Goal: Find specific page/section: Find specific page/section

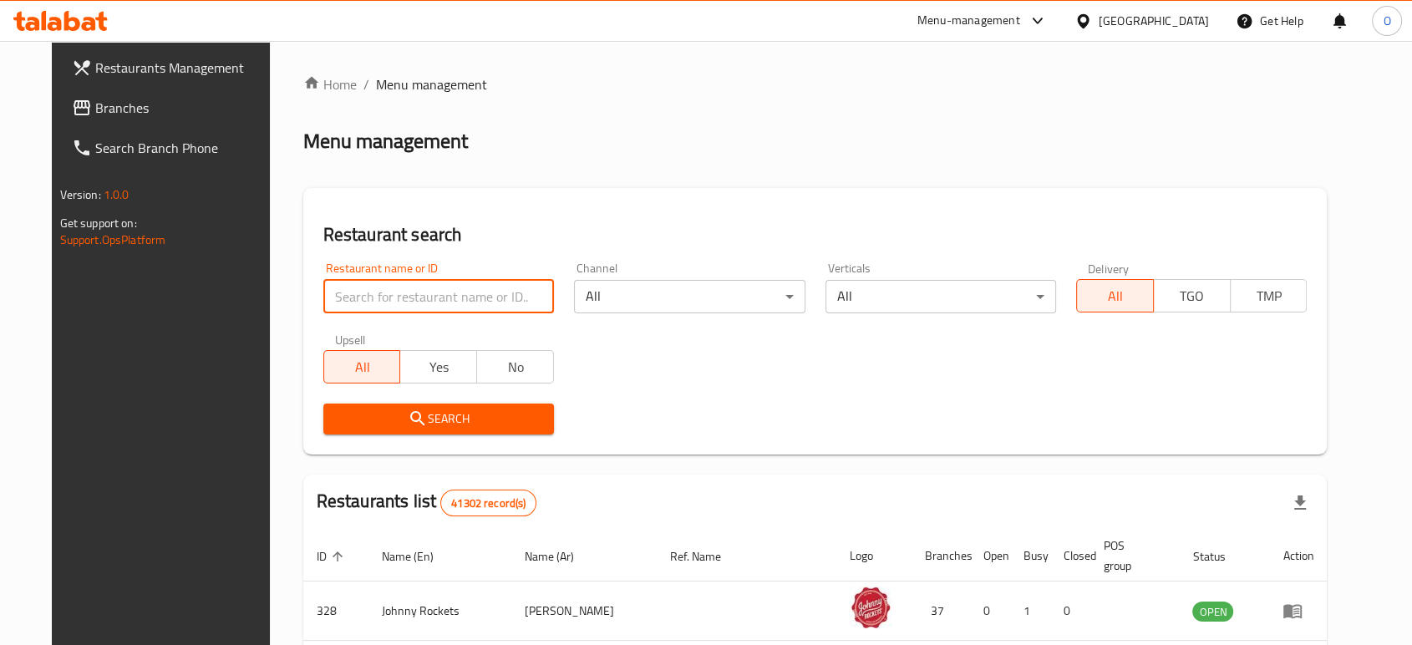
click at [481, 294] on input "search" at bounding box center [438, 296] width 231 height 33
paste input "20441"
type input "20441"
click button "Search" at bounding box center [438, 419] width 231 height 31
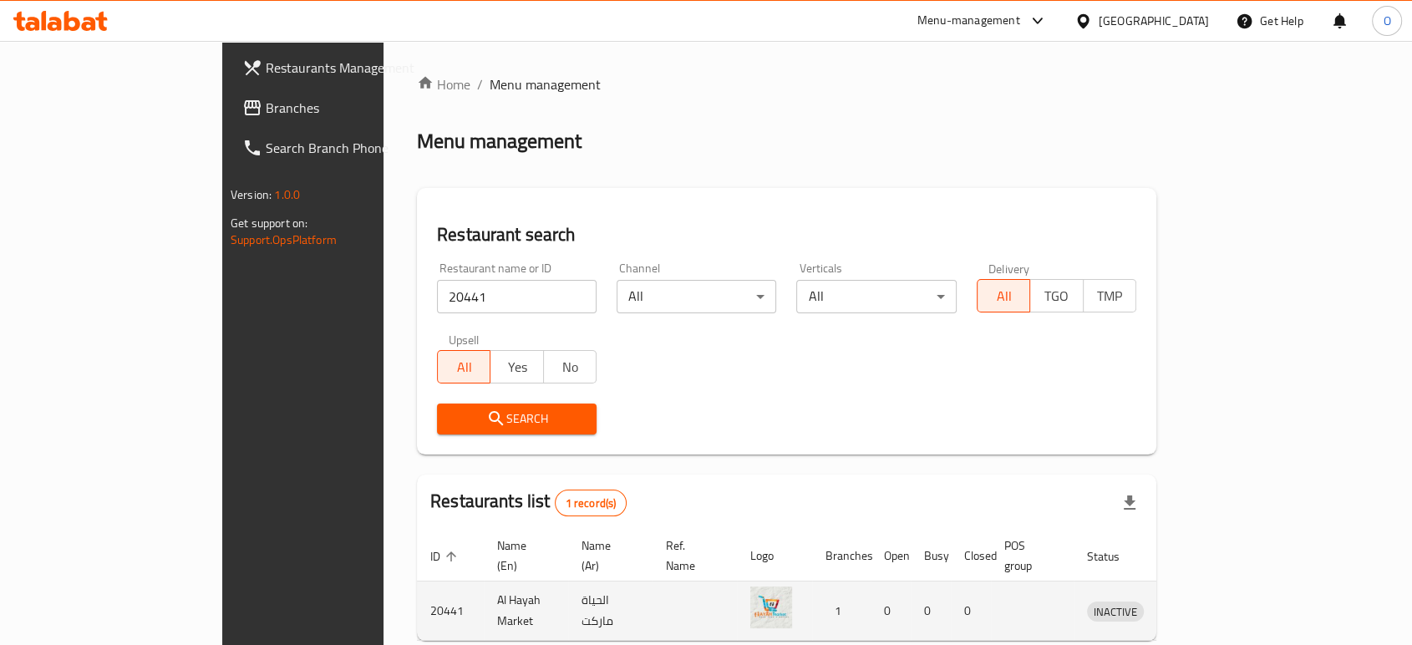
click at [1222, 602] on td "enhanced table" at bounding box center [1193, 611] width 58 height 59
click at [1197, 605] on icon "enhanced table" at bounding box center [1187, 612] width 18 height 14
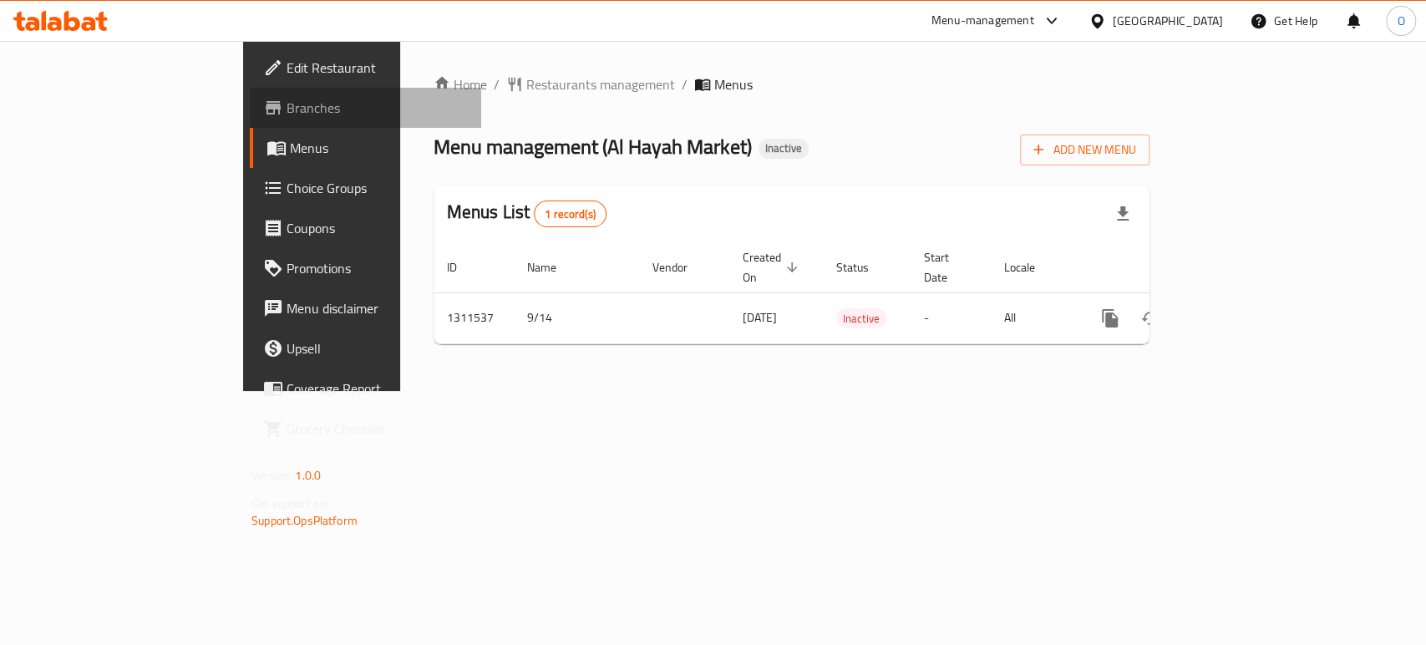
click at [287, 110] on span "Branches" at bounding box center [377, 108] width 181 height 20
